Goal: Check status

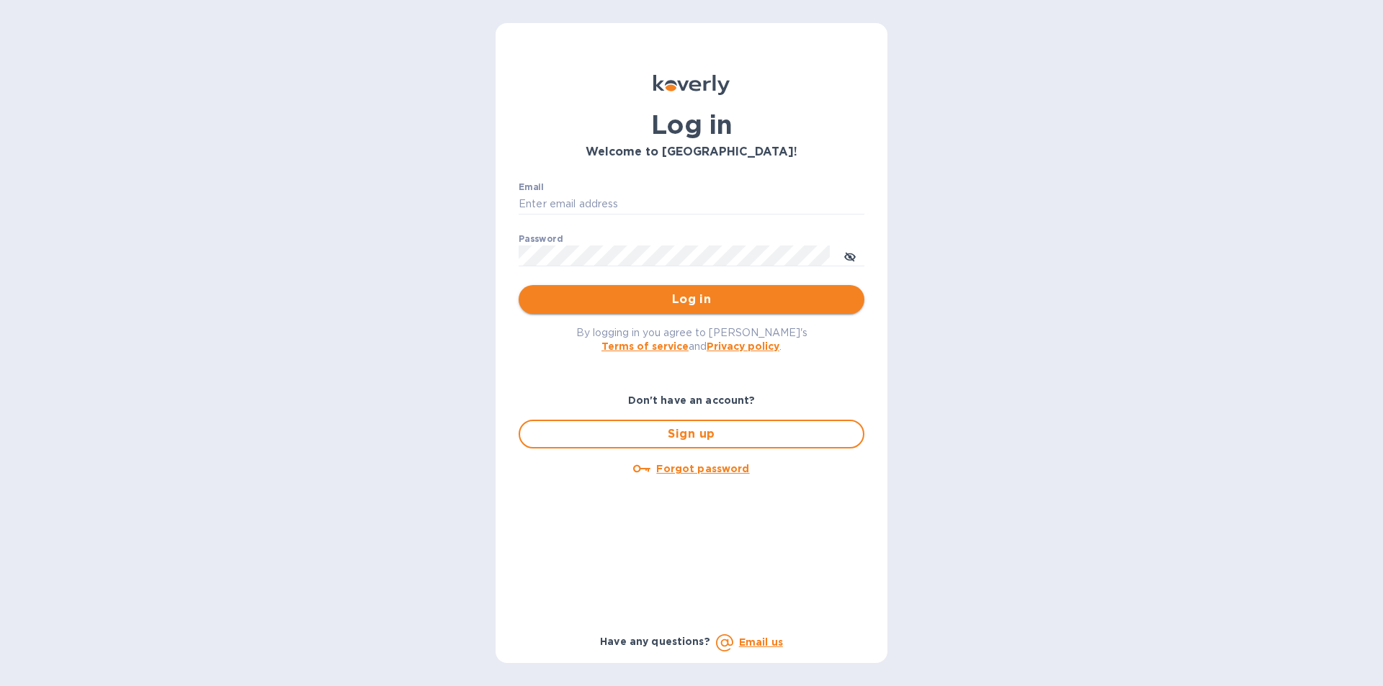
type input "jack@ajvisualsolutions.com"
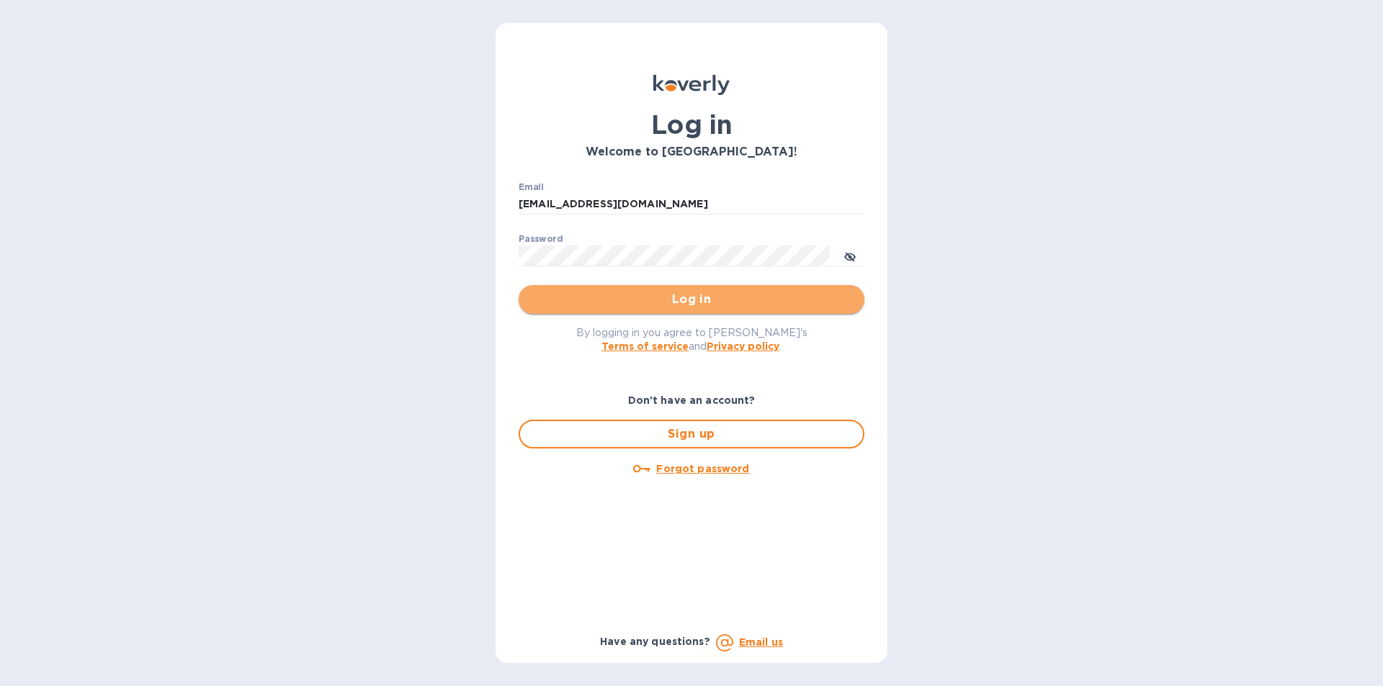
click at [694, 292] on span "Log in" at bounding box center [691, 299] width 323 height 17
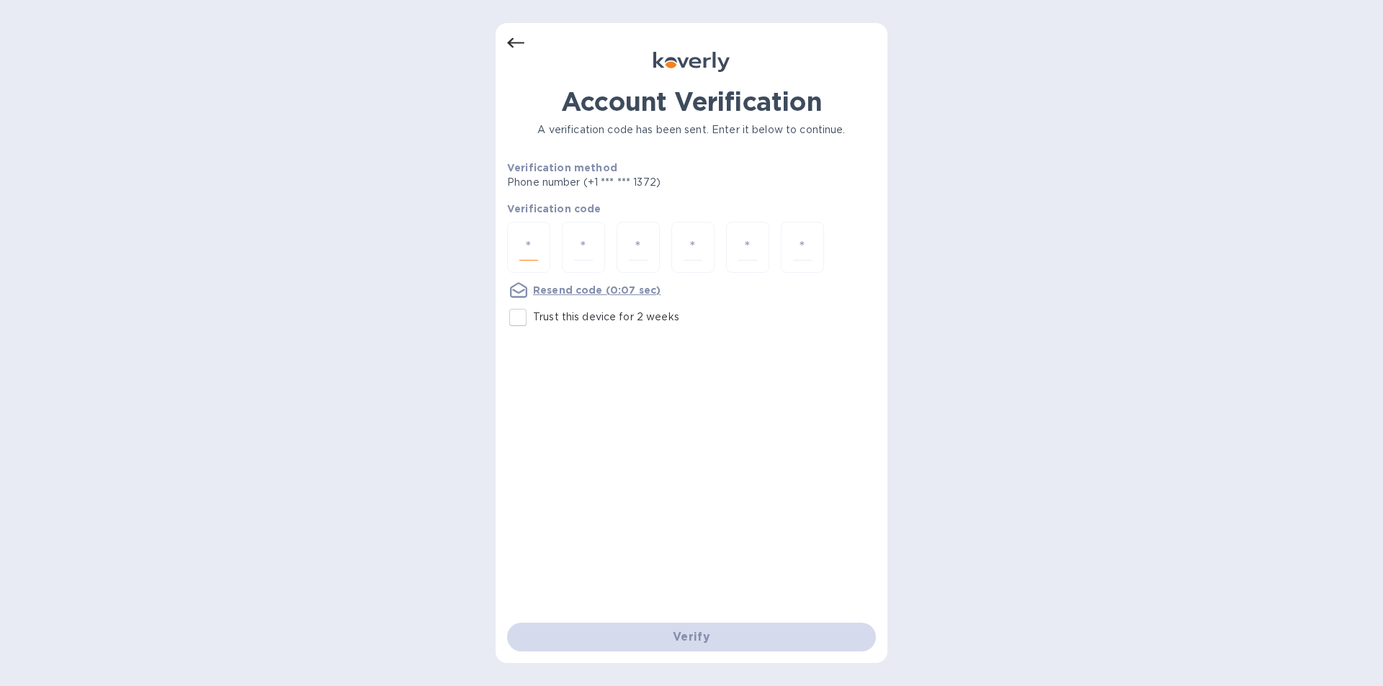
click at [532, 247] on input "number" at bounding box center [528, 247] width 19 height 27
type input "1"
type input "4"
type input "3"
type input "5"
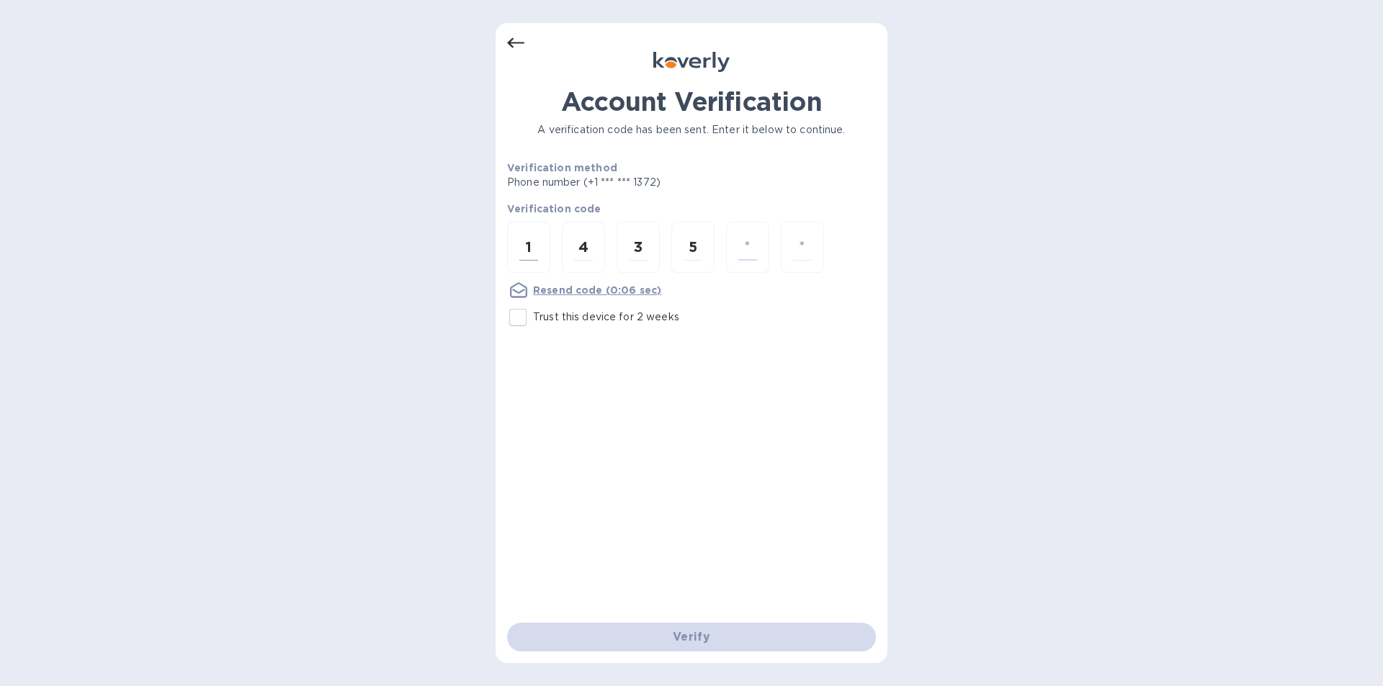
type input "9"
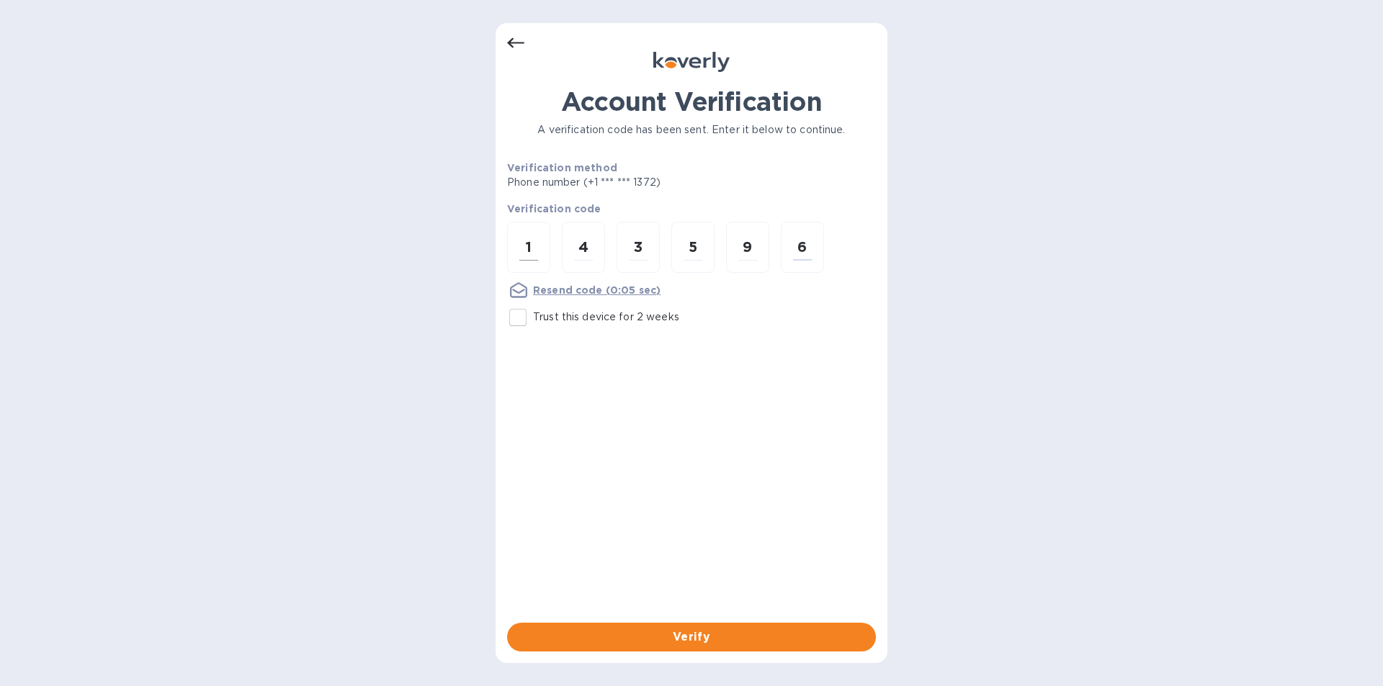
type input "6"
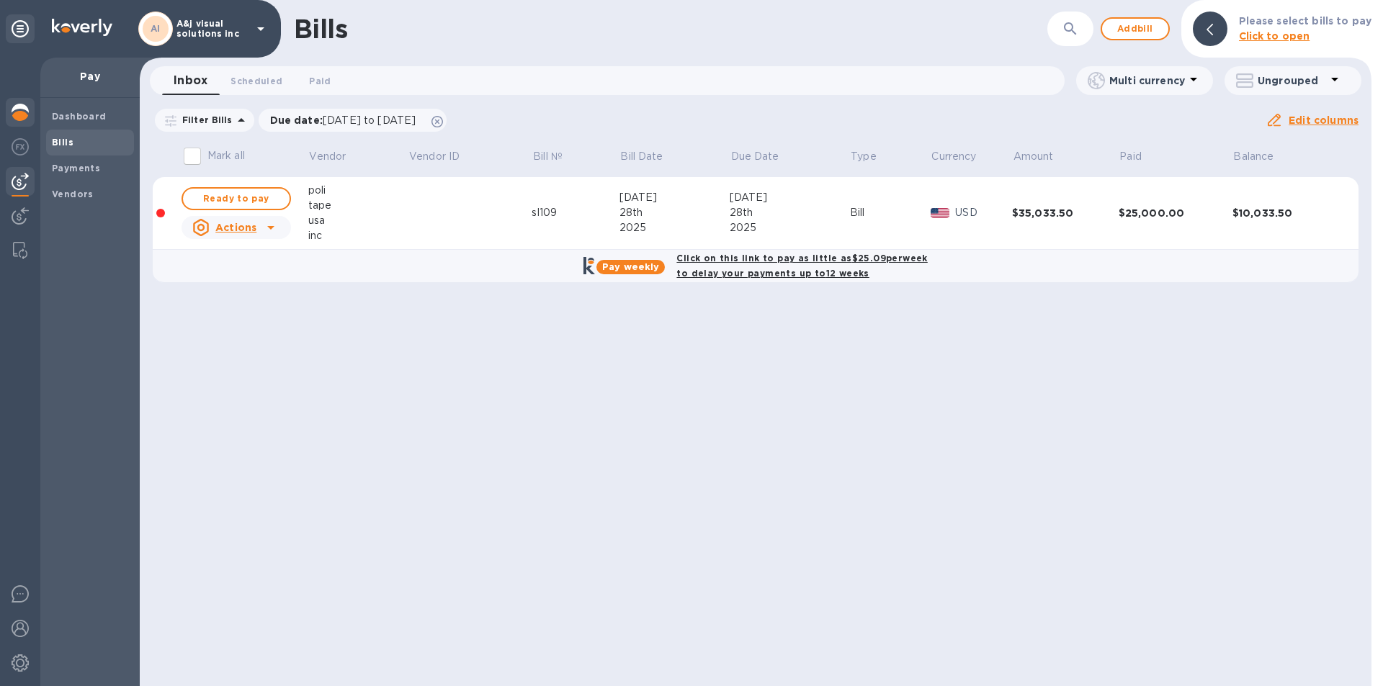
click at [17, 111] on img at bounding box center [20, 112] width 17 height 17
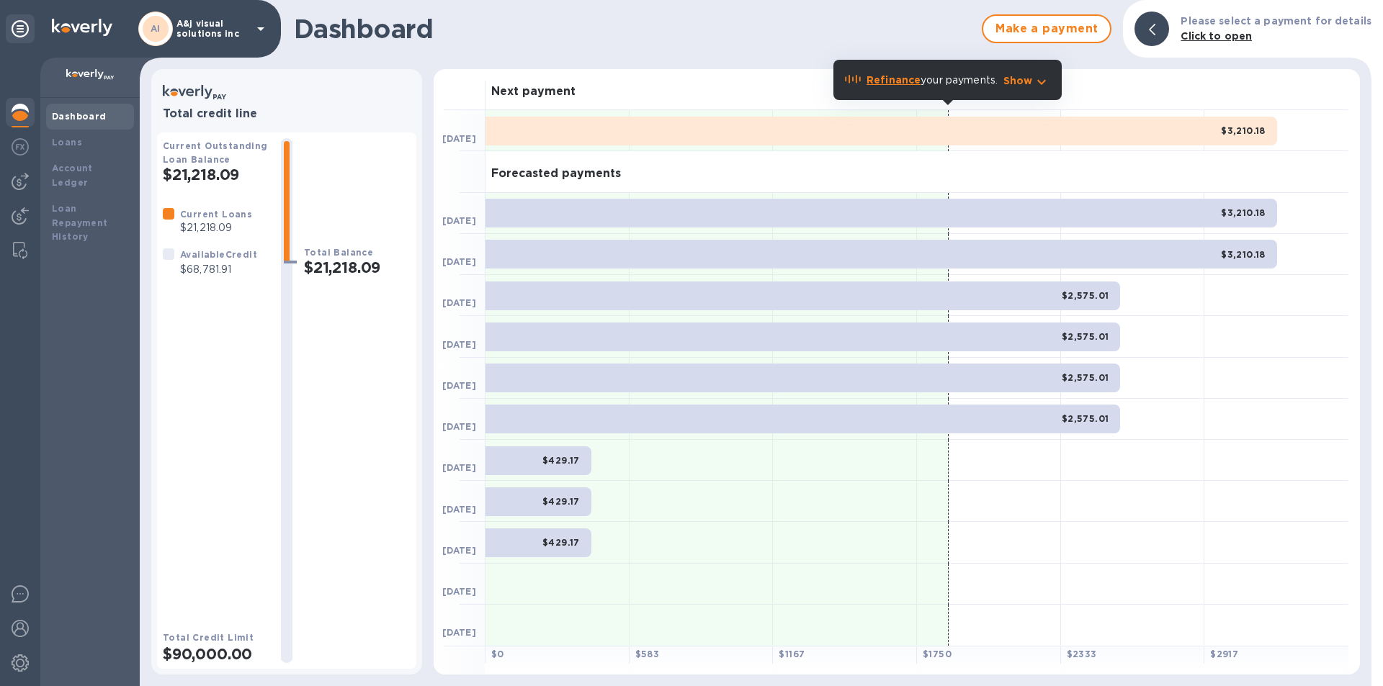
click at [76, 109] on div "Dashboard" at bounding box center [90, 117] width 88 height 26
